Goal: Task Accomplishment & Management: Manage account settings

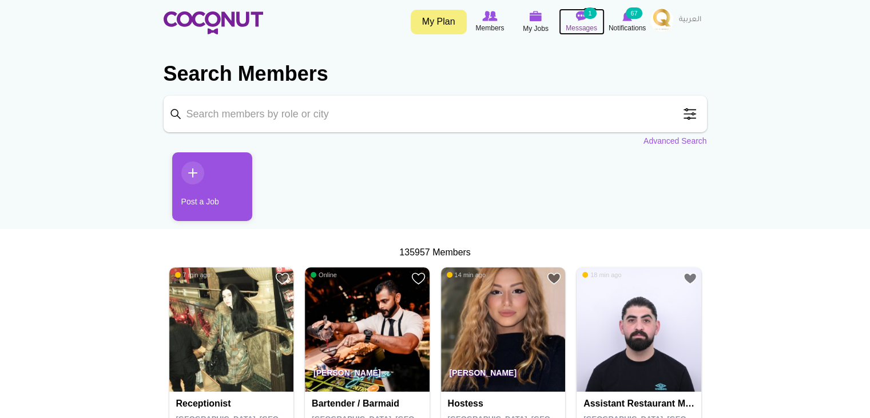
click at [581, 21] on img at bounding box center [581, 16] width 11 height 10
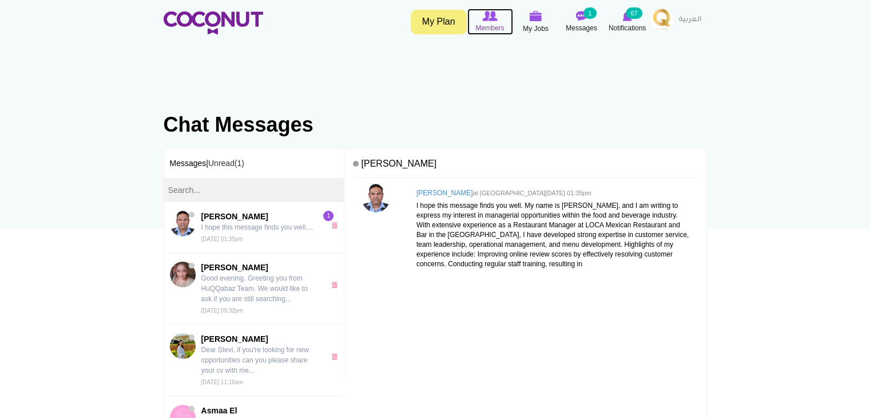
click at [492, 14] on img at bounding box center [489, 16] width 15 height 10
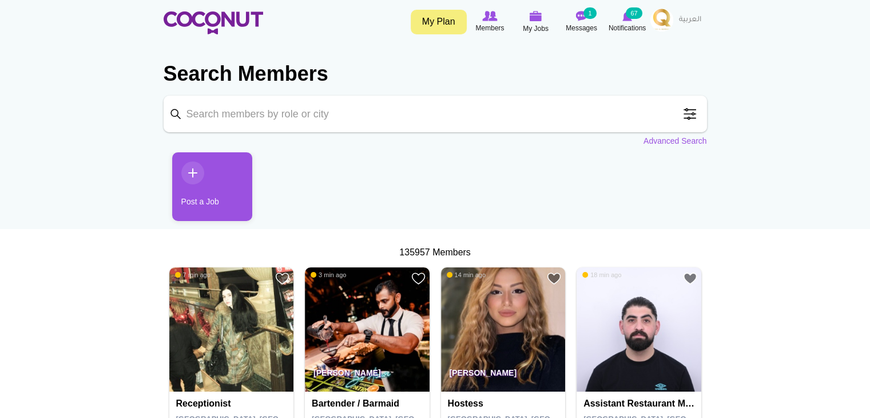
click at [659, 23] on img at bounding box center [662, 20] width 23 height 23
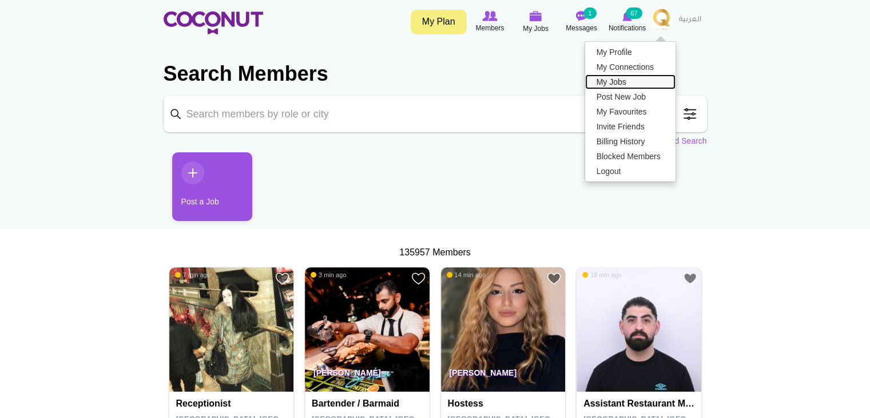
click at [620, 78] on link "My Jobs" at bounding box center [630, 81] width 90 height 15
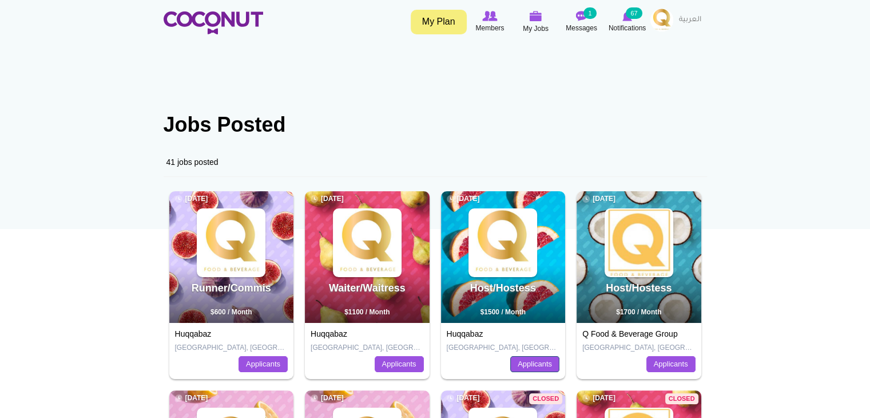
click at [537, 371] on link "Applicants" at bounding box center [534, 364] width 49 height 16
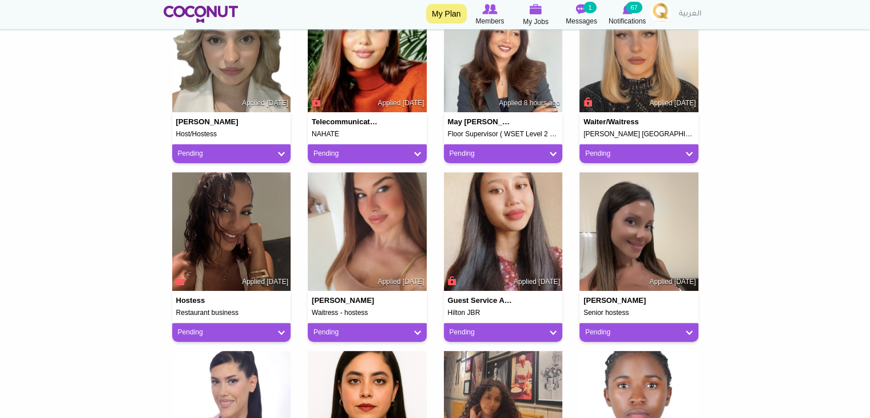
scroll to position [343, 0]
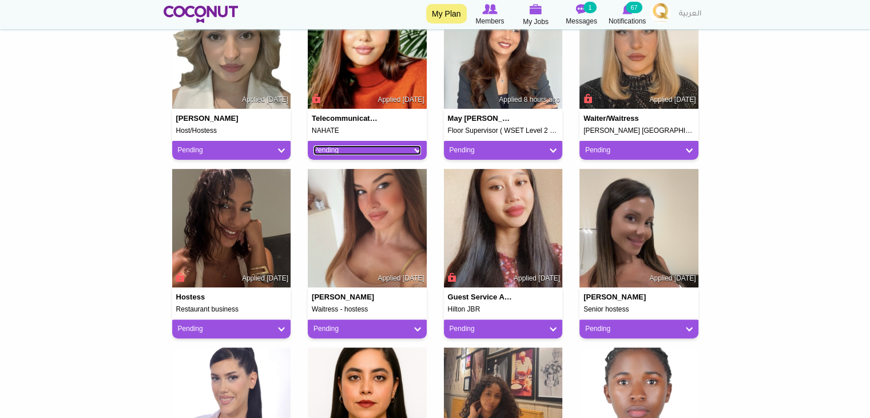
click at [386, 150] on link "Pending" at bounding box center [368, 150] width 108 height 10
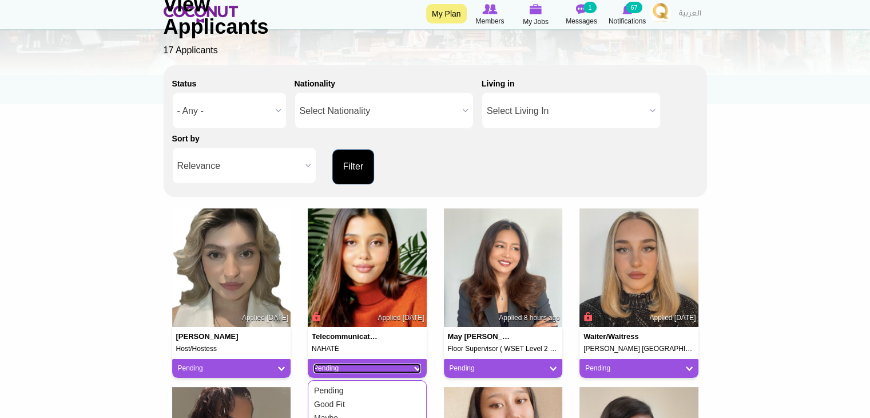
scroll to position [114, 0]
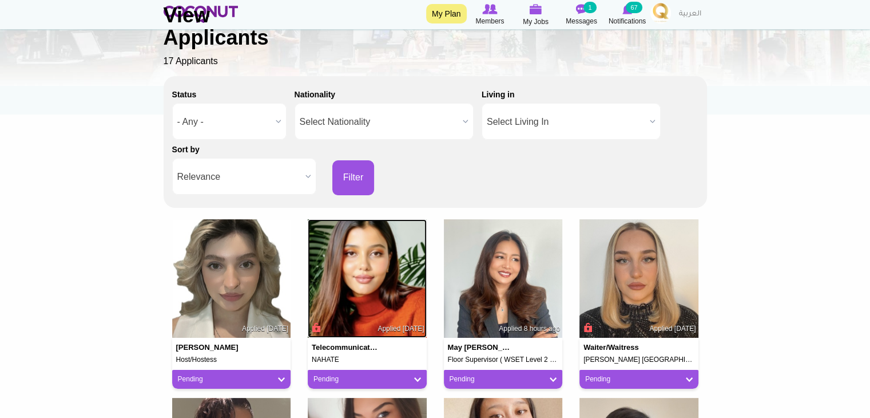
click at [360, 249] on img at bounding box center [367, 278] width 119 height 119
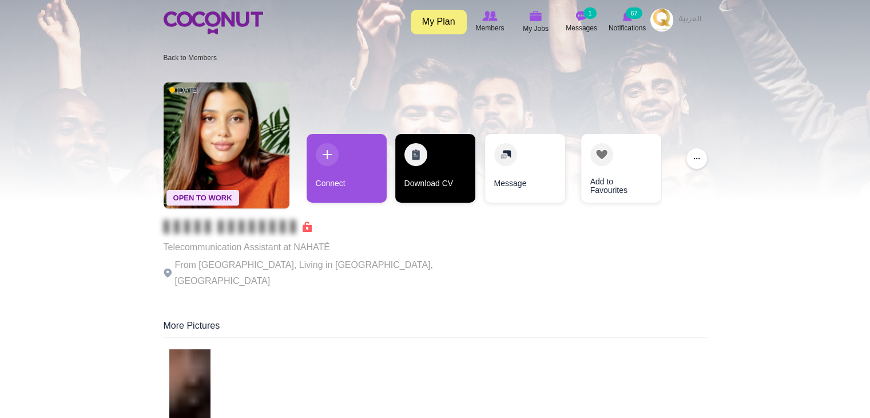
click at [445, 185] on link "Download CV" at bounding box center [435, 168] width 80 height 69
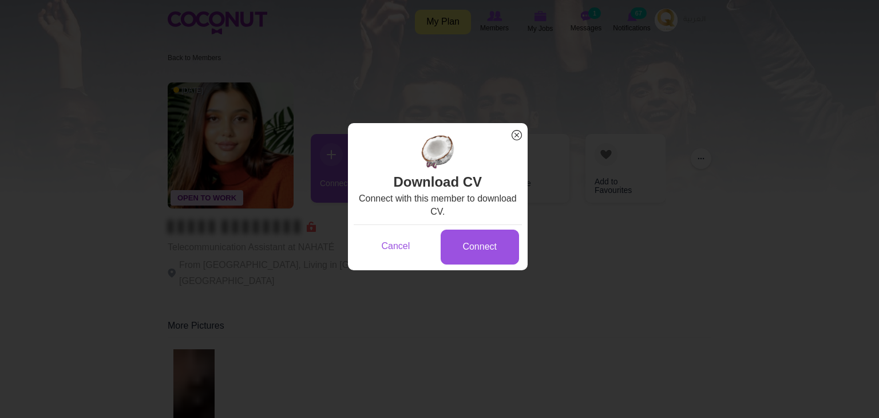
click at [513, 136] on span "x" at bounding box center [516, 135] width 15 height 15
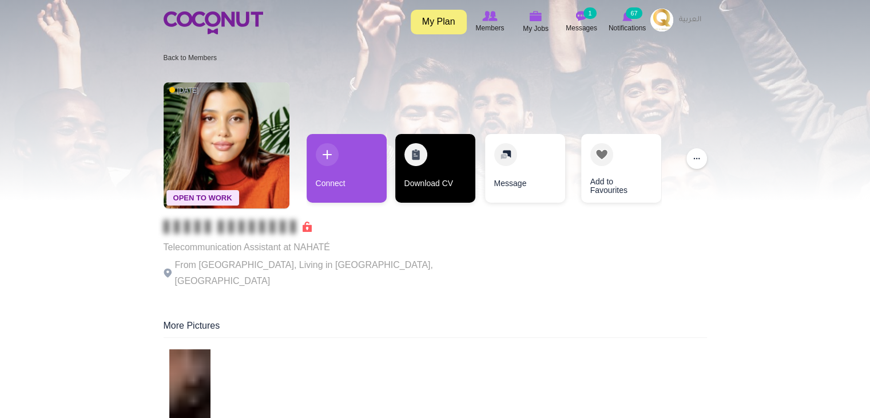
click at [429, 168] on link "Download CV" at bounding box center [435, 168] width 80 height 69
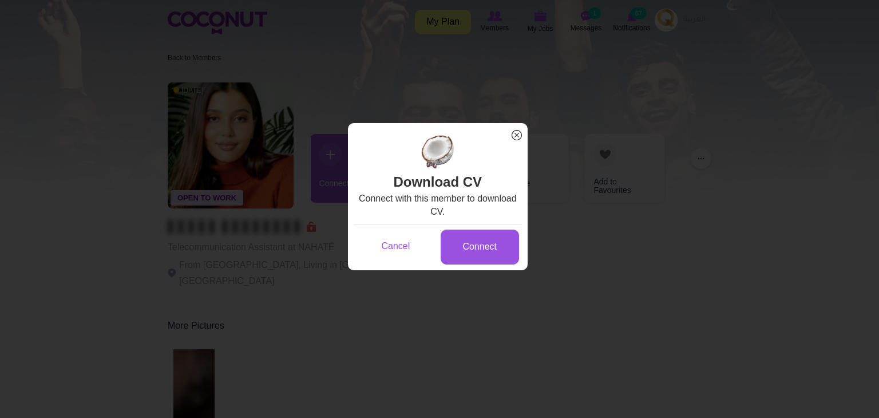
click at [515, 137] on span "x" at bounding box center [516, 135] width 15 height 15
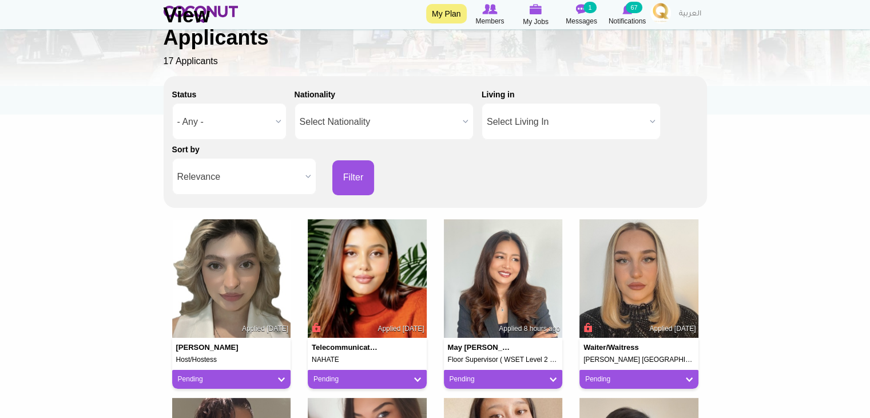
scroll to position [114, 0]
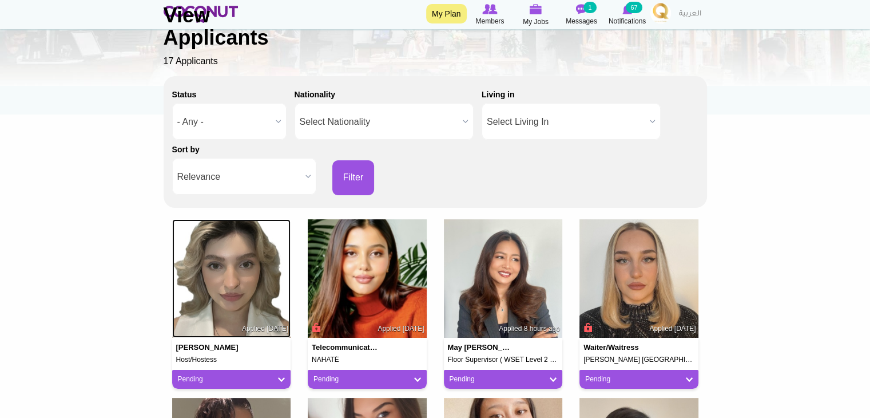
click at [252, 303] on img at bounding box center [231, 278] width 119 height 119
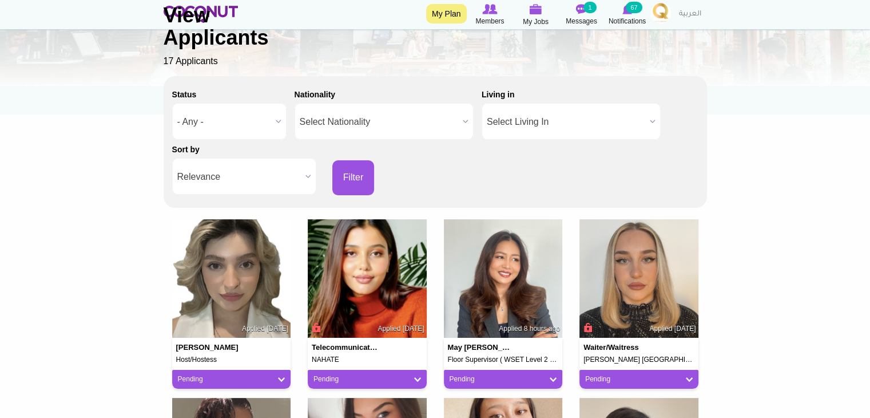
scroll to position [172, 0]
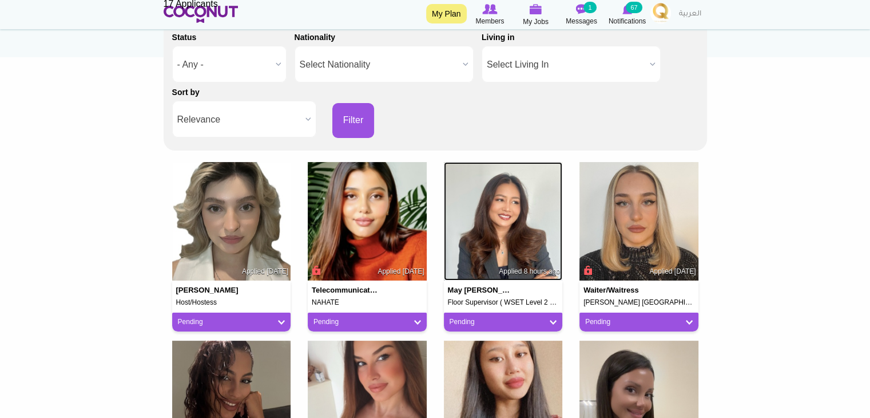
click at [504, 236] on img at bounding box center [503, 221] width 119 height 119
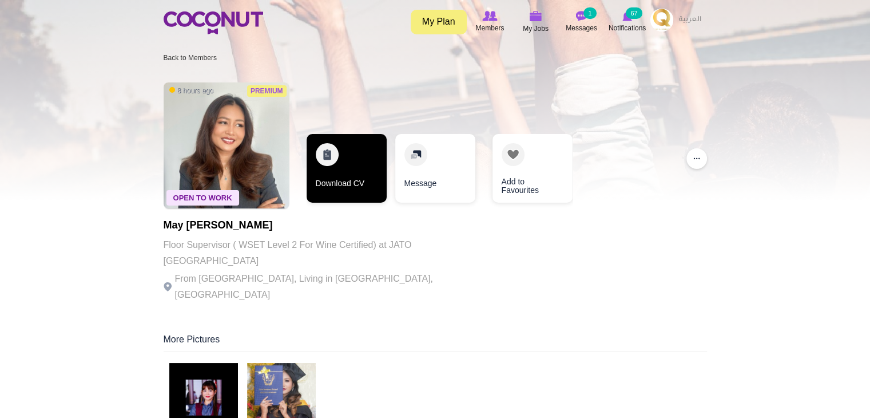
click at [342, 152] on link "Download CV" at bounding box center [347, 168] width 80 height 69
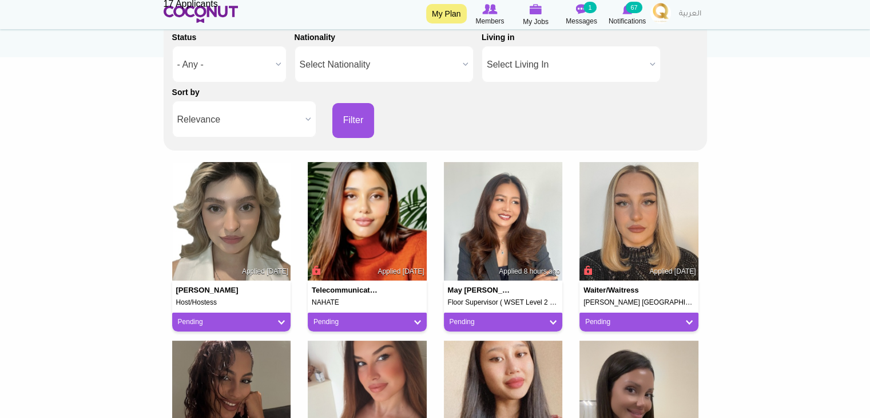
scroll to position [229, 0]
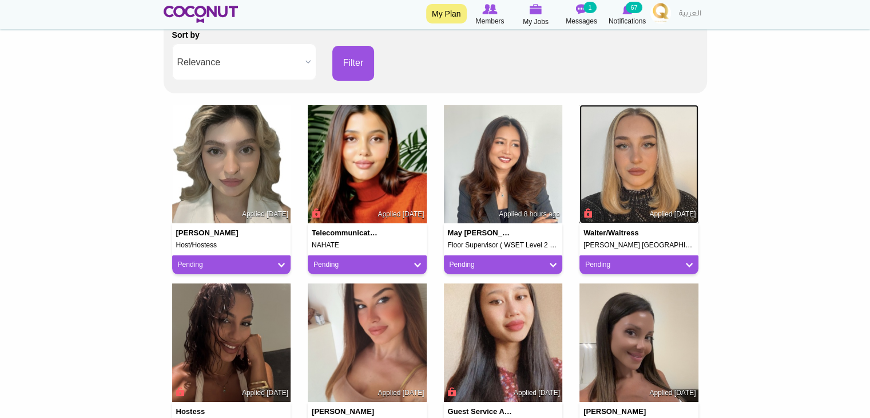
click at [639, 180] on img at bounding box center [639, 164] width 119 height 119
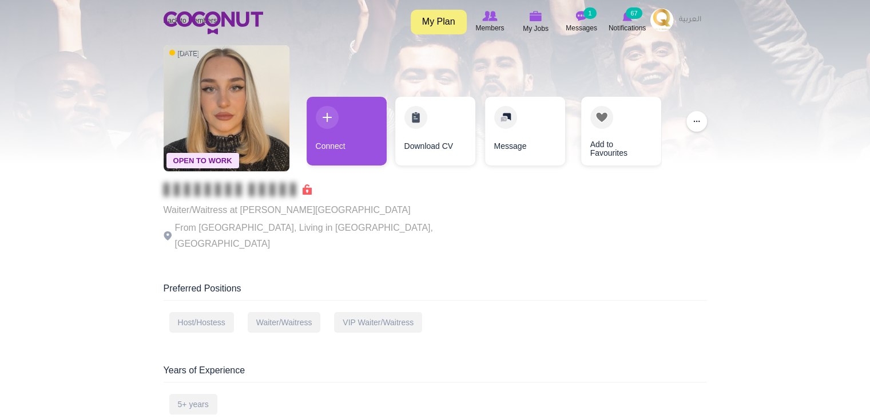
scroll to position [57, 0]
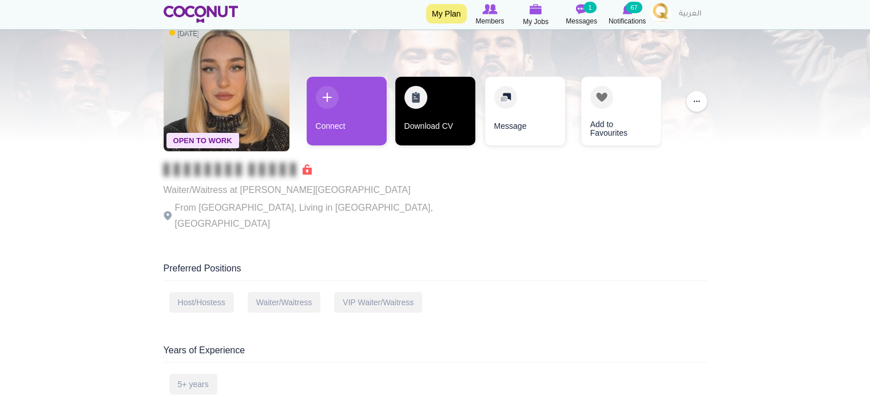
click at [430, 109] on link "Download CV" at bounding box center [435, 111] width 80 height 69
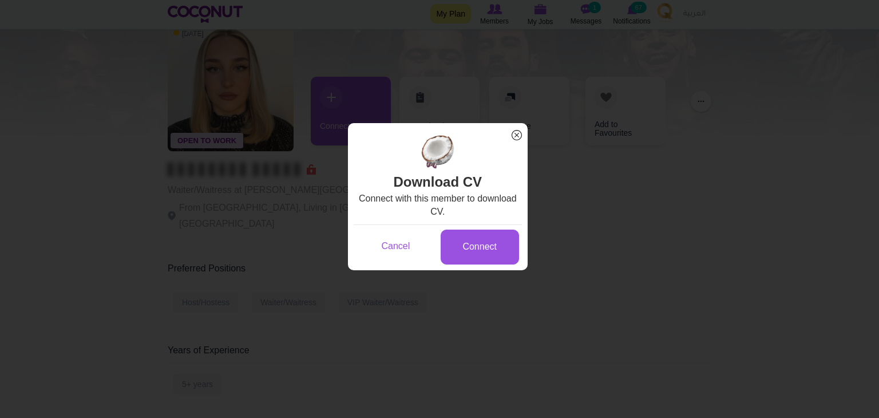
click at [515, 135] on span "x" at bounding box center [516, 135] width 15 height 15
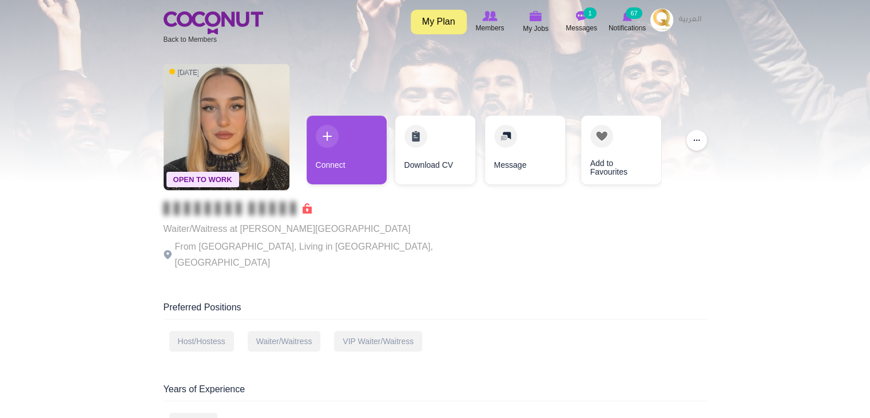
scroll to position [0, 0]
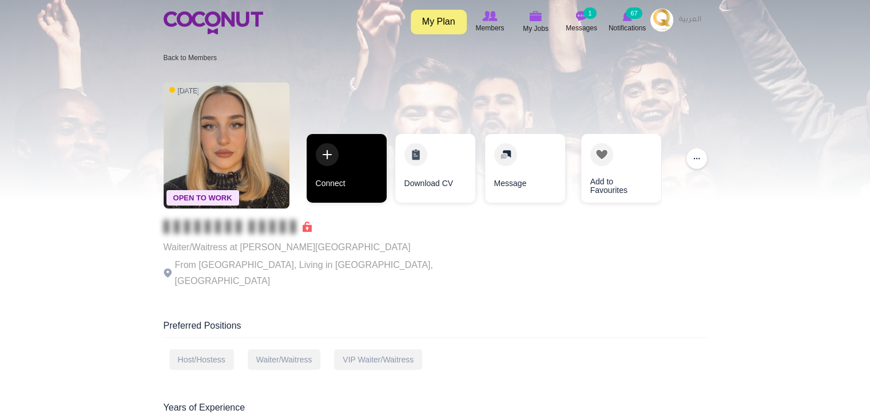
click at [345, 182] on link "Connect" at bounding box center [347, 168] width 80 height 69
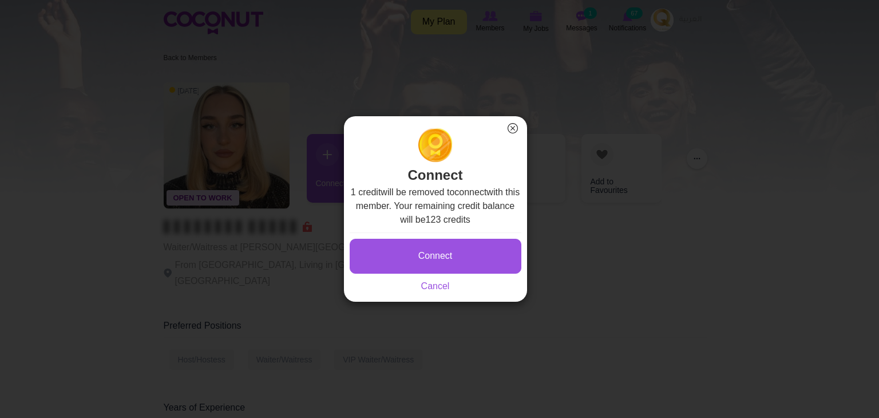
click at [512, 129] on button "×" at bounding box center [512, 128] width 15 height 15
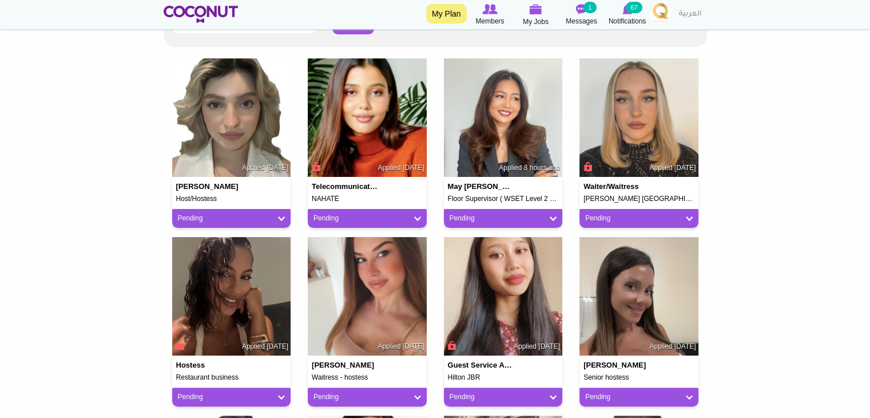
scroll to position [343, 0]
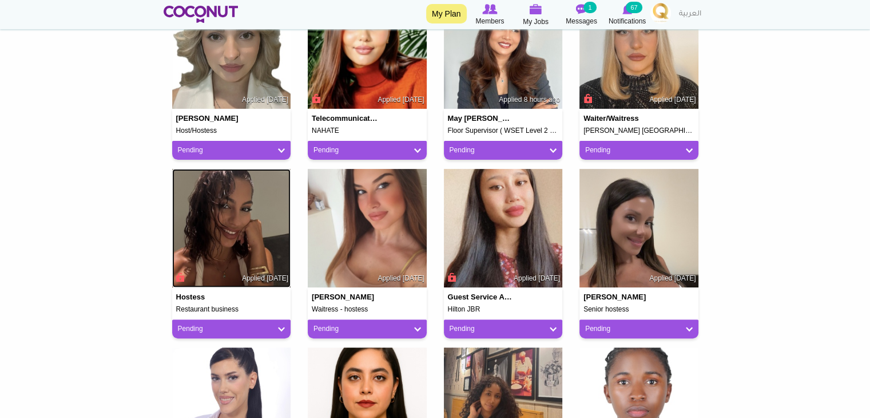
click at [231, 232] on img at bounding box center [231, 228] width 119 height 119
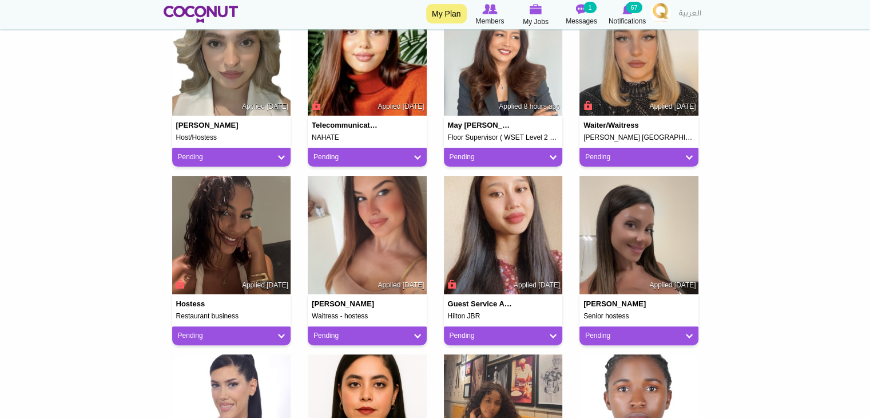
scroll to position [343, 0]
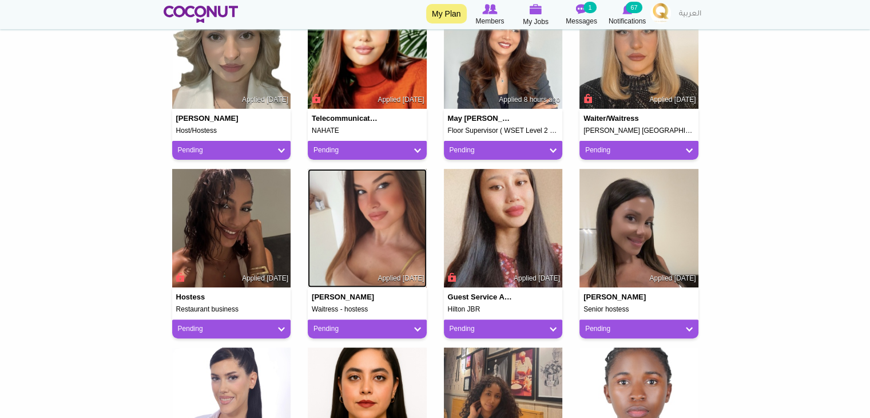
click at [382, 220] on img at bounding box center [367, 228] width 119 height 119
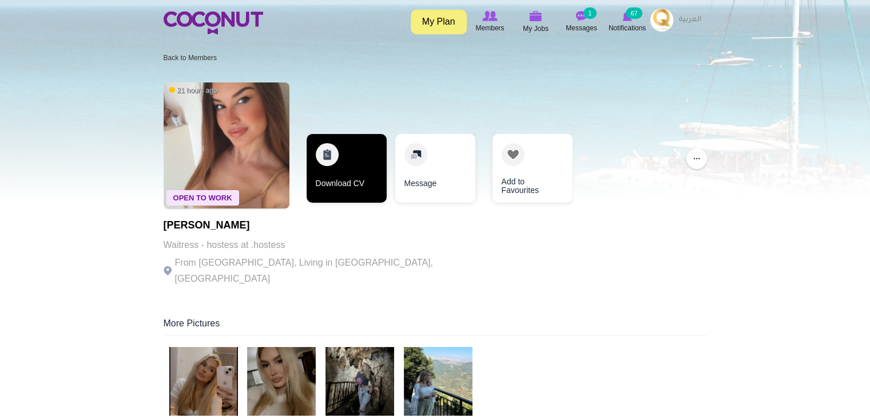
click at [346, 176] on link "Download CV" at bounding box center [347, 168] width 80 height 69
click at [316, 180] on link "Download CV" at bounding box center [347, 168] width 80 height 69
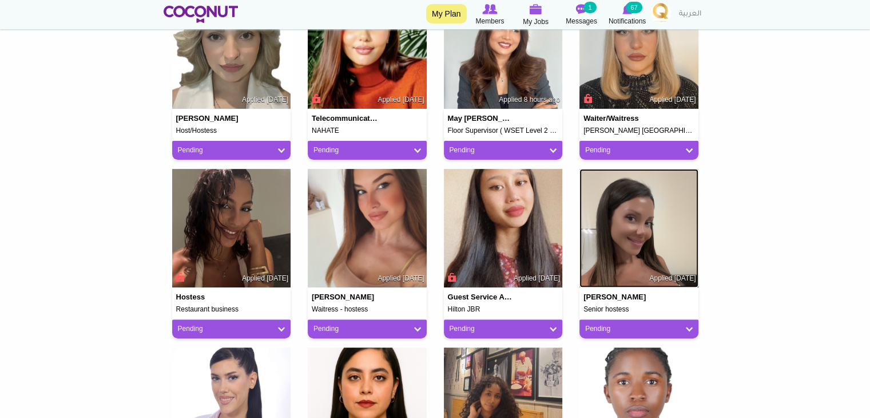
click at [647, 245] on img at bounding box center [639, 228] width 119 height 119
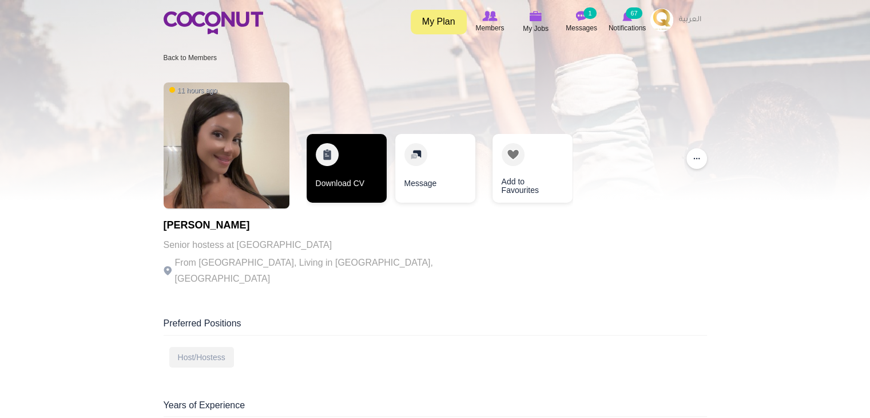
click at [364, 183] on link "Download CV" at bounding box center [347, 168] width 80 height 69
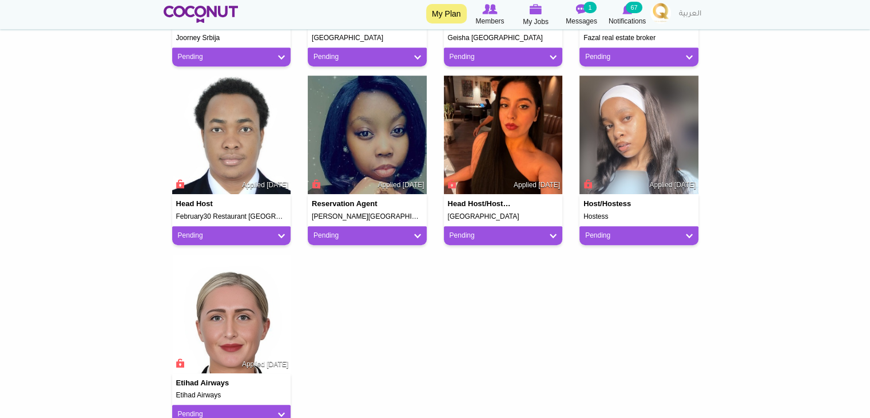
scroll to position [790, 0]
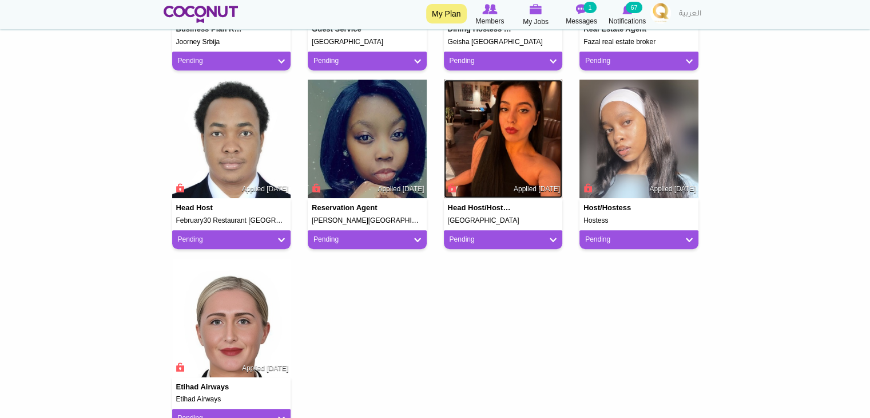
click at [489, 169] on img at bounding box center [503, 139] width 119 height 119
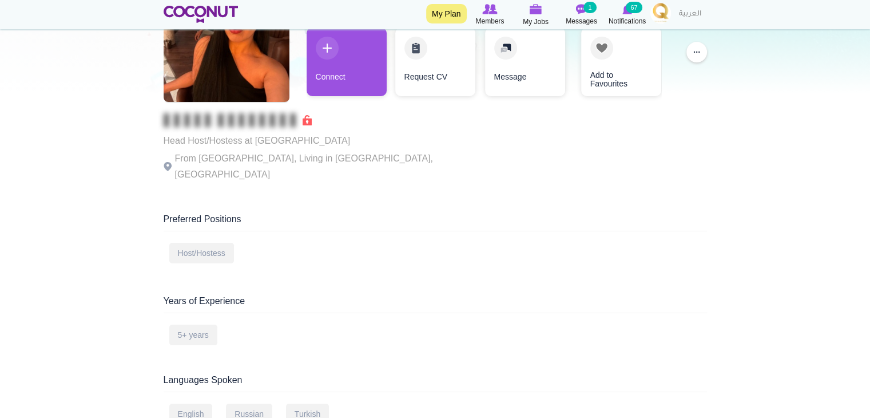
scroll to position [35, 0]
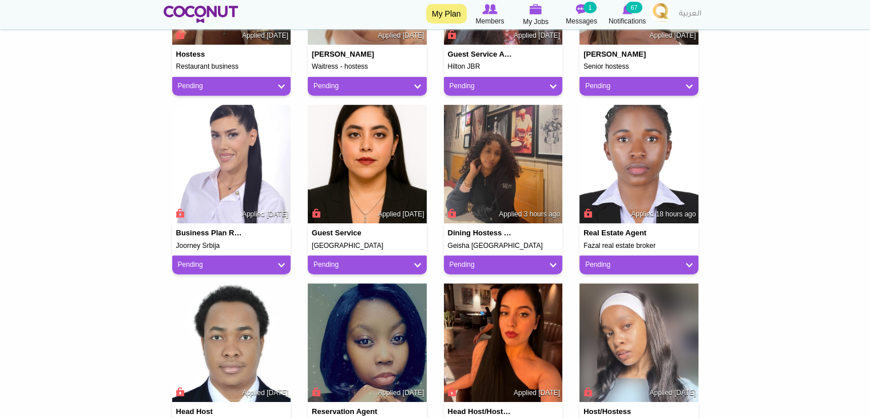
scroll to position [561, 0]
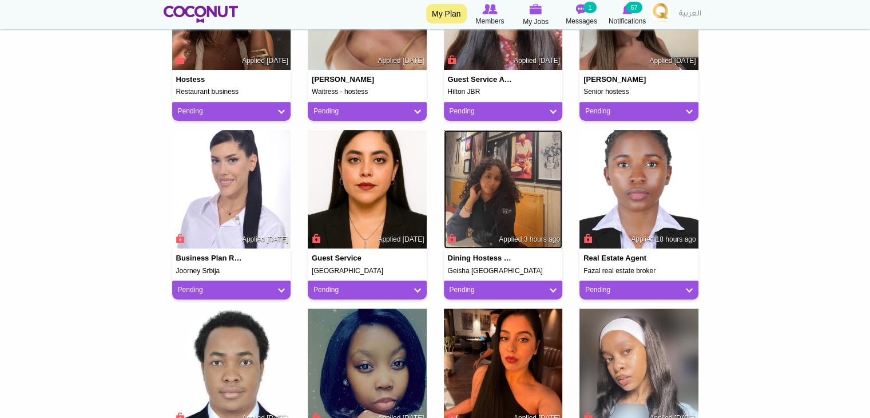
click at [491, 224] on img at bounding box center [503, 189] width 119 height 119
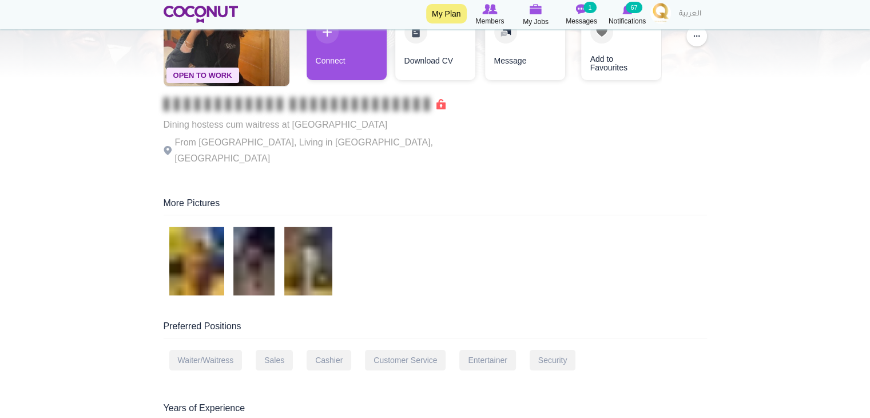
scroll to position [114, 0]
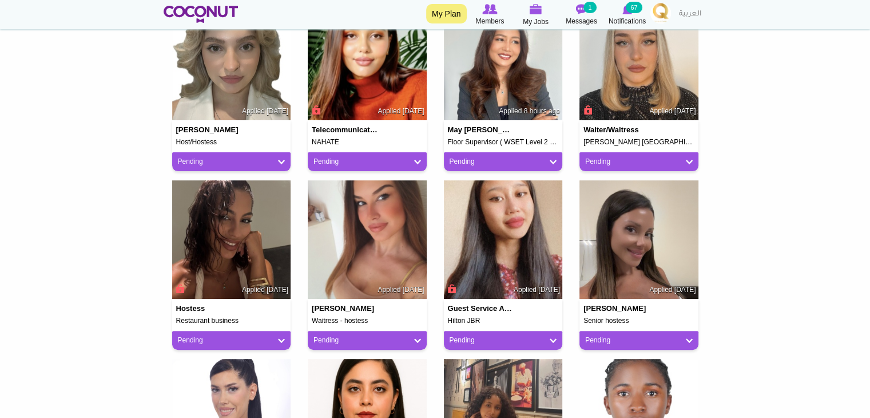
scroll to position [275, 0]
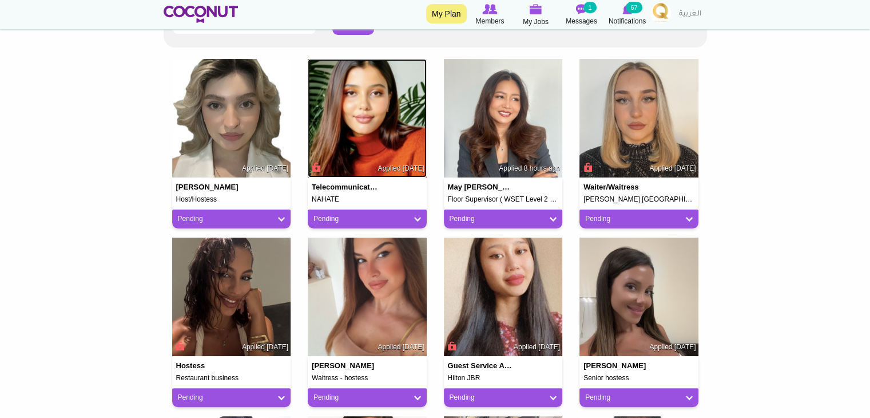
click at [371, 138] on img at bounding box center [367, 118] width 119 height 119
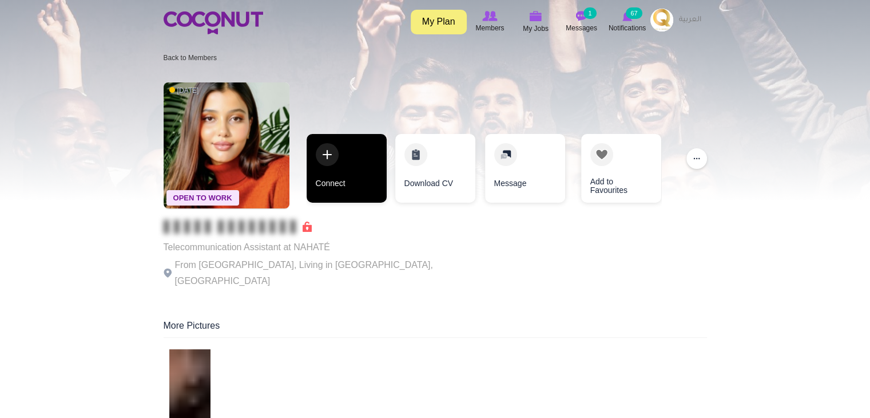
click at [347, 177] on link "Connect" at bounding box center [347, 168] width 80 height 69
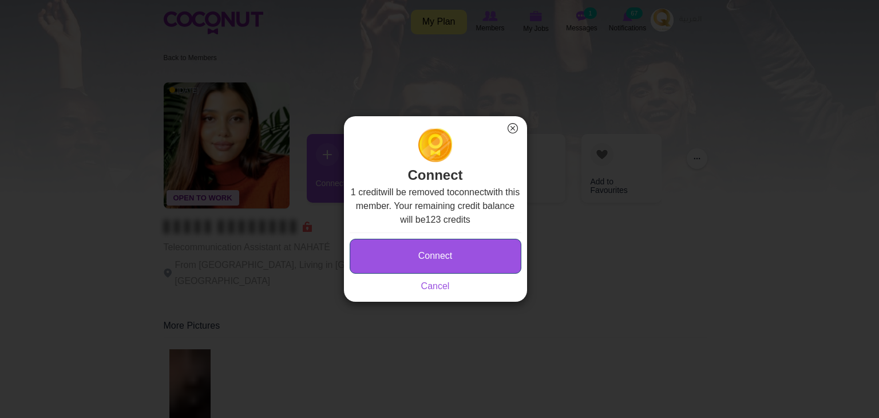
click at [454, 251] on button "Connect" at bounding box center [436, 256] width 172 height 35
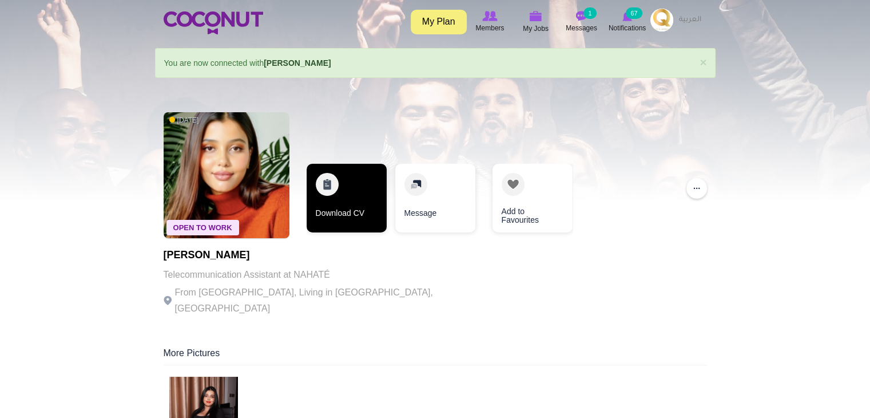
click at [334, 197] on link "Download CV" at bounding box center [347, 198] width 80 height 69
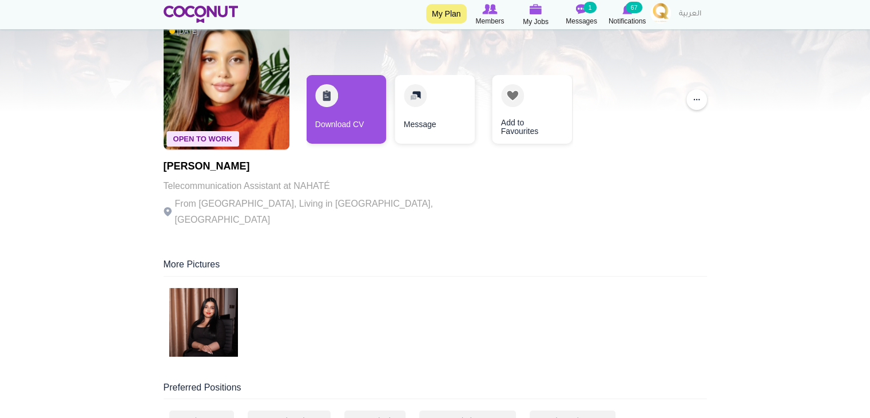
scroll to position [114, 0]
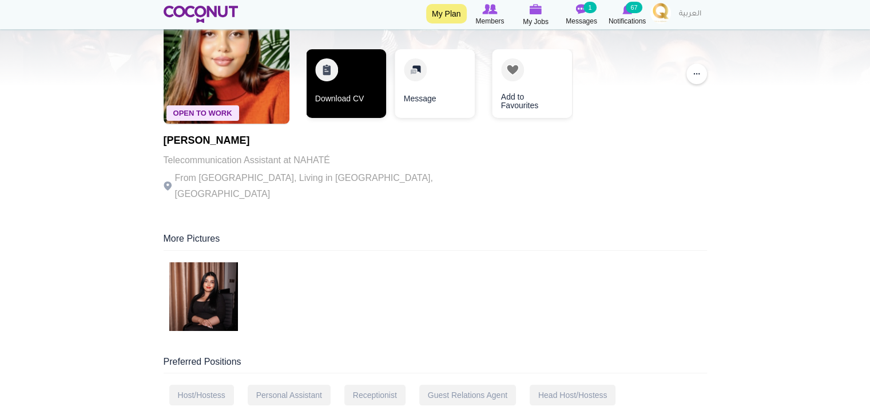
click at [342, 100] on link "Download CV" at bounding box center [346, 83] width 80 height 69
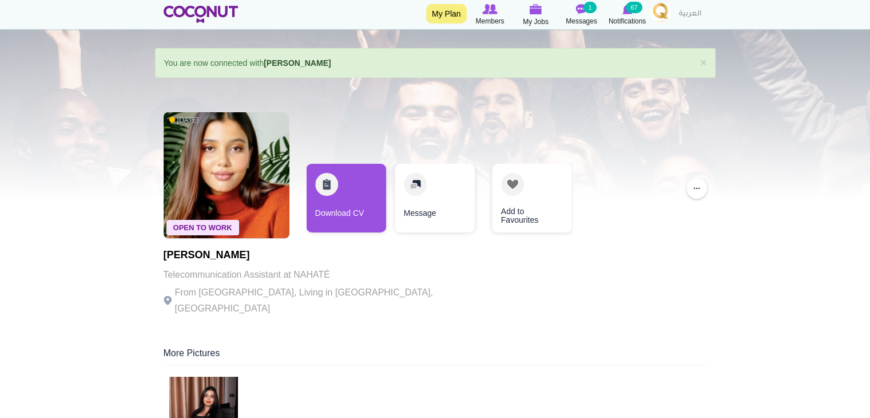
scroll to position [0, 0]
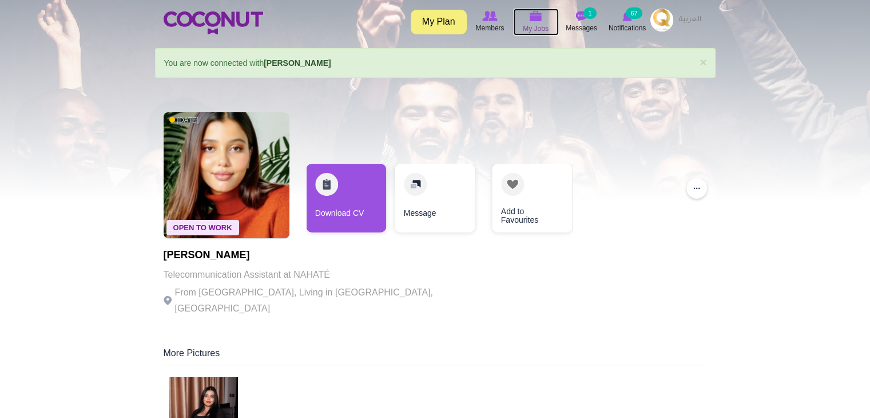
click at [527, 28] on span "My Jobs" at bounding box center [536, 28] width 26 height 11
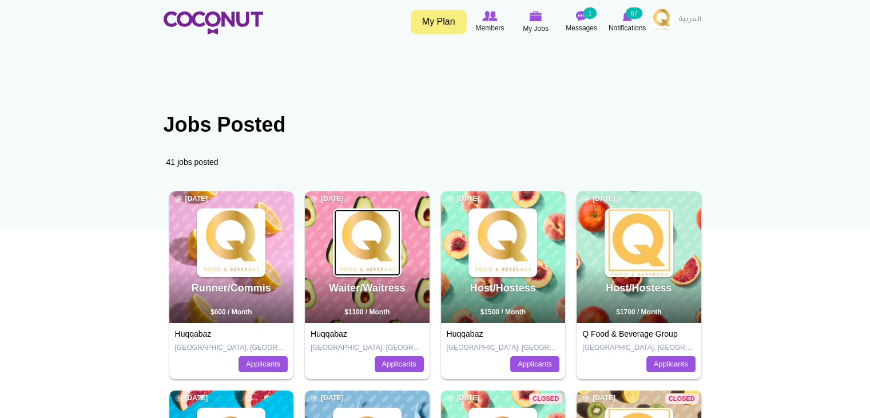
click at [396, 266] on img at bounding box center [367, 242] width 66 height 66
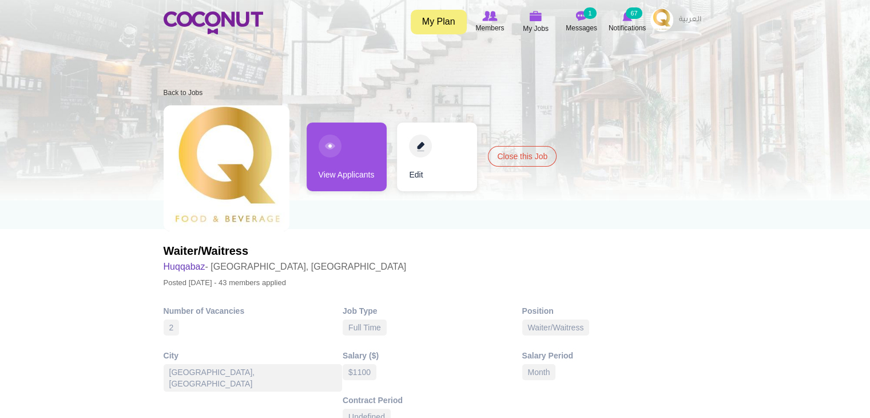
click at [339, 155] on link "View Applicants" at bounding box center [347, 156] width 80 height 69
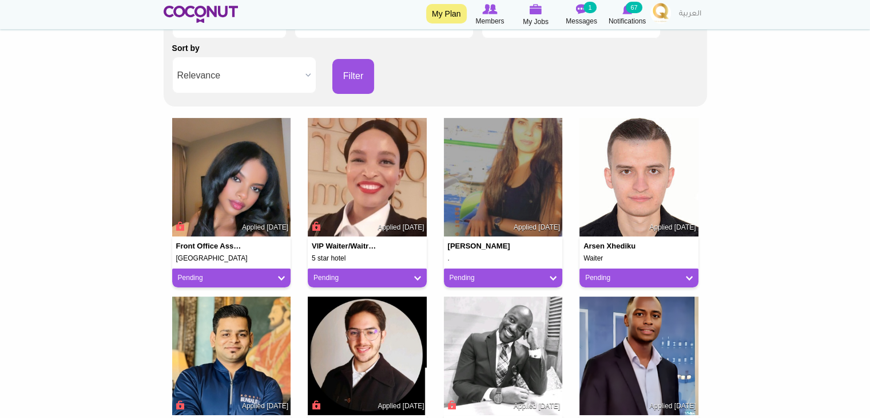
scroll to position [229, 0]
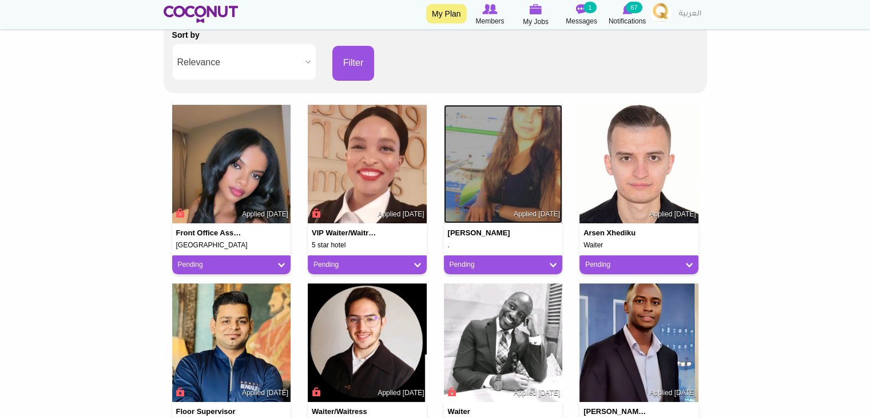
click at [485, 176] on img at bounding box center [503, 164] width 119 height 119
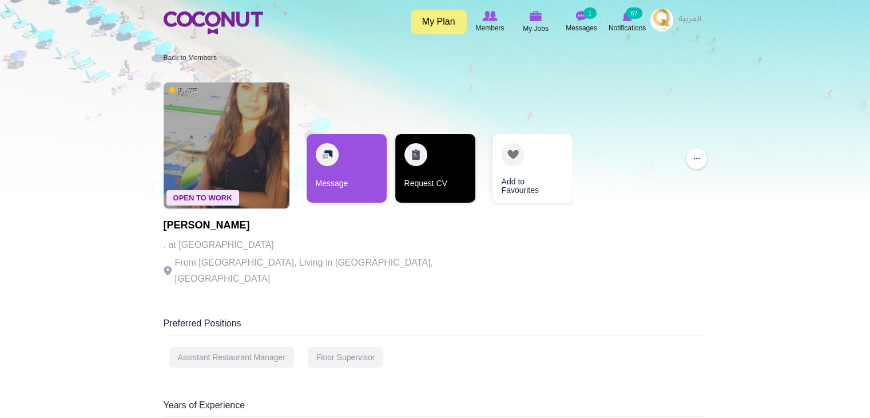
click at [433, 172] on link "Request CV" at bounding box center [435, 168] width 80 height 69
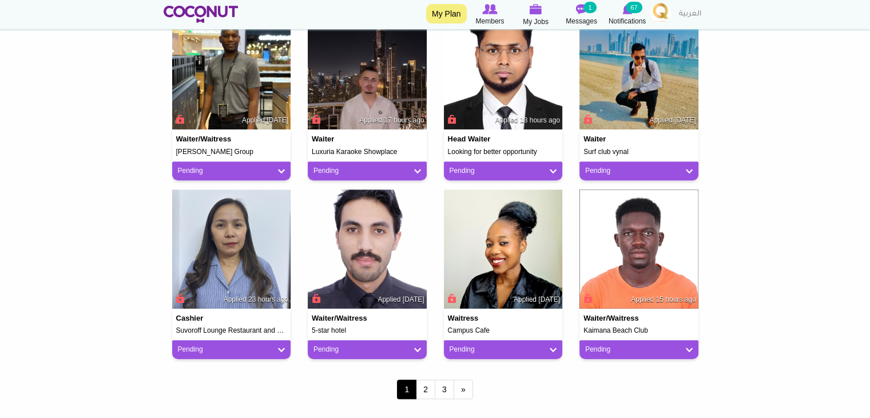
scroll to position [916, 0]
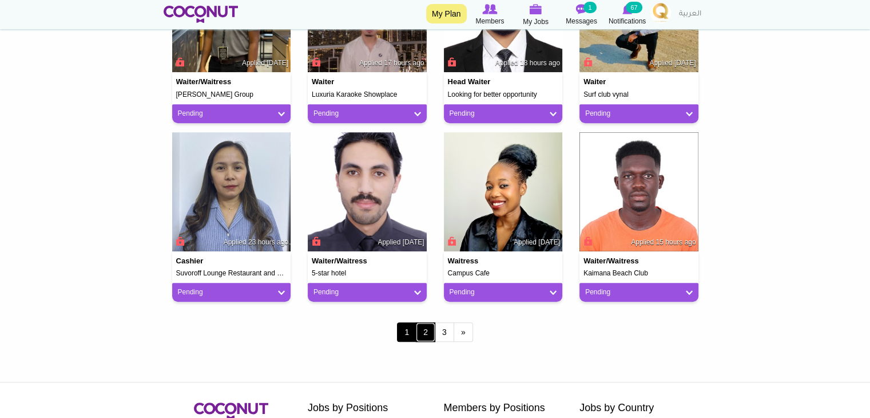
click at [426, 336] on link "2" at bounding box center [425, 331] width 19 height 19
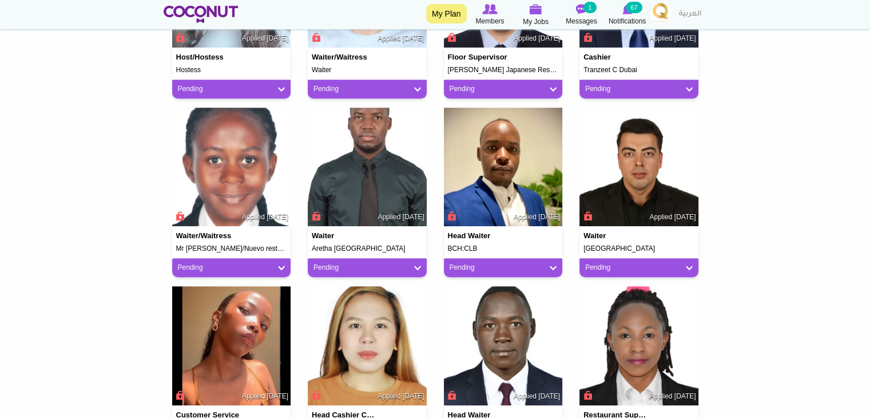
scroll to position [973, 0]
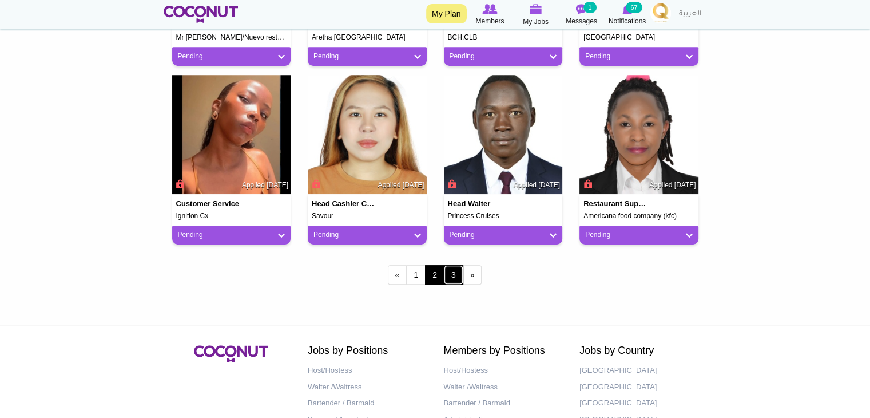
click at [451, 276] on link "3" at bounding box center [453, 274] width 19 height 19
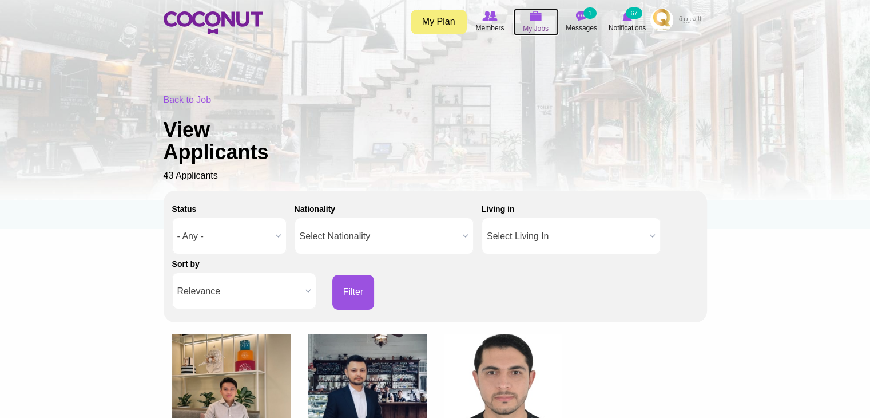
click at [537, 23] on span "My Jobs" at bounding box center [536, 28] width 26 height 11
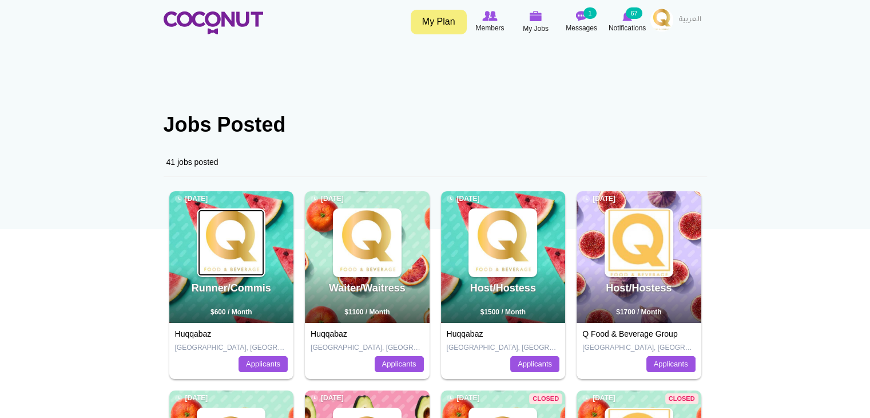
click at [216, 264] on img at bounding box center [231, 242] width 66 height 66
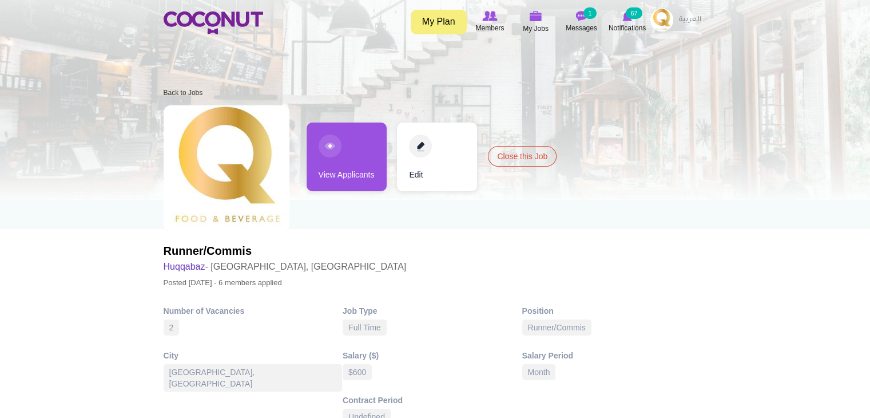
click at [336, 159] on link "View Applicants" at bounding box center [347, 156] width 80 height 69
